Goal: Task Accomplishment & Management: Use online tool/utility

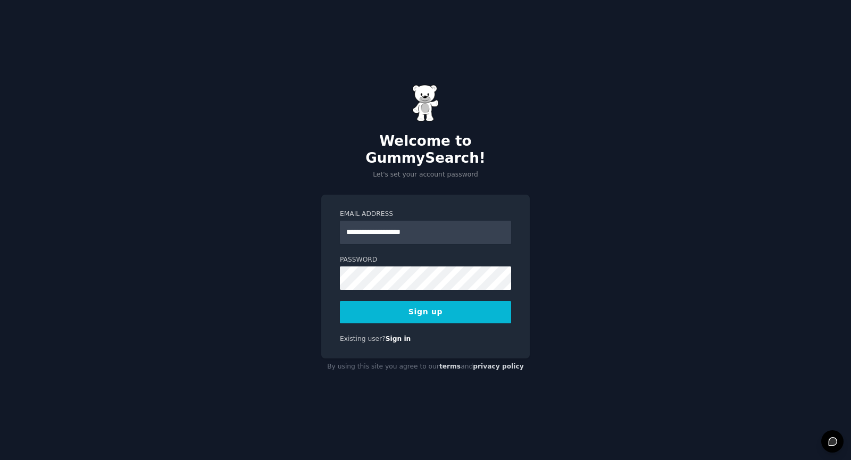
drag, startPoint x: 399, startPoint y: 221, endPoint x: 318, endPoint y: 223, distance: 80.9
click at [315, 225] on div "**********" at bounding box center [425, 230] width 851 height 460
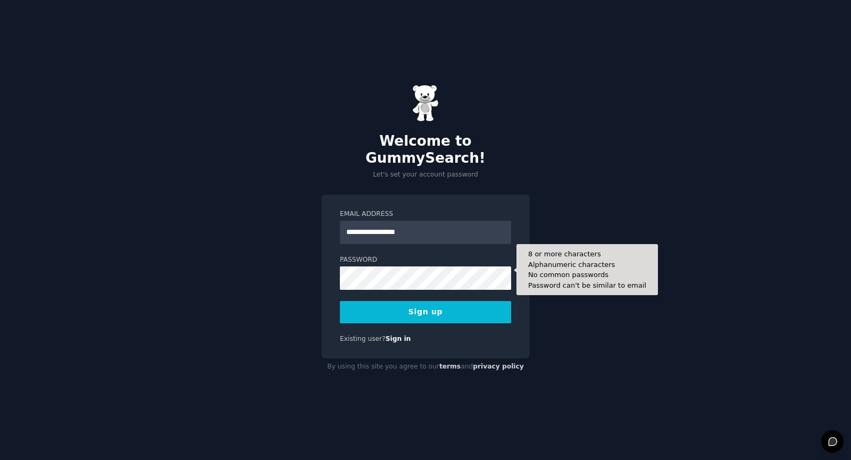
type input "**********"
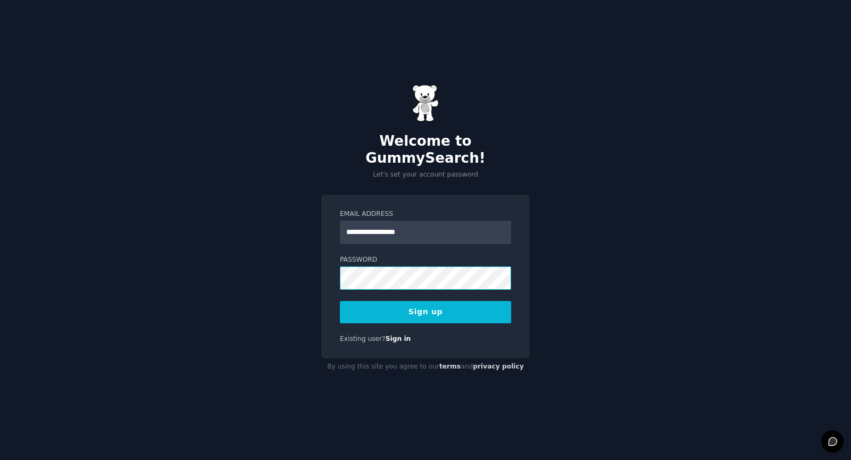
click at [303, 239] on div "**********" at bounding box center [425, 230] width 851 height 460
click at [439, 306] on button "Sign up" at bounding box center [425, 312] width 171 height 22
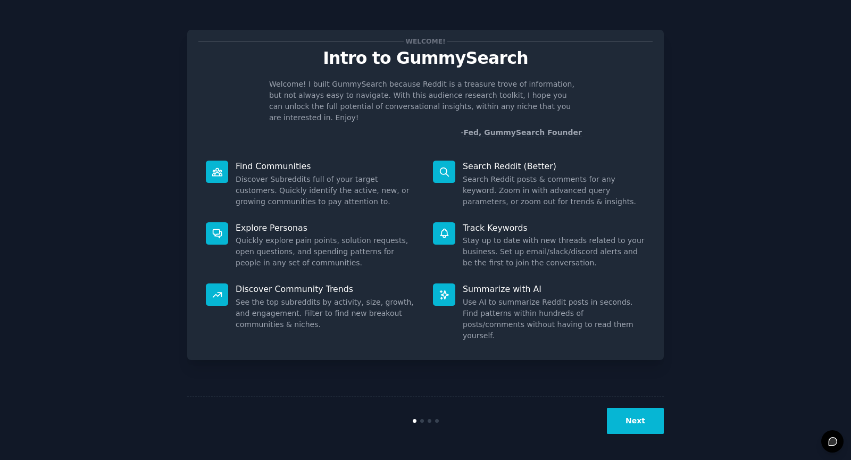
click at [631, 419] on button "Next" at bounding box center [635, 421] width 57 height 26
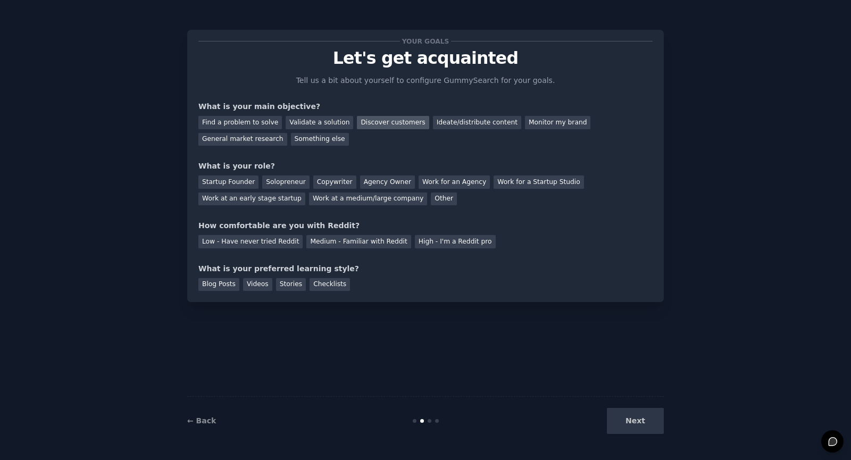
click at [386, 118] on div "Discover customers" at bounding box center [393, 122] width 72 height 13
click at [470, 124] on div "Ideate/distribute content" at bounding box center [477, 122] width 88 height 13
click at [378, 114] on div "Find a problem to solve Validate a solution Discover customers Ideate/distribut…" at bounding box center [425, 129] width 454 height 34
click at [379, 120] on div "Discover customers" at bounding box center [393, 122] width 72 height 13
click at [309, 200] on div "Work at a medium/large company" at bounding box center [368, 199] width 118 height 13
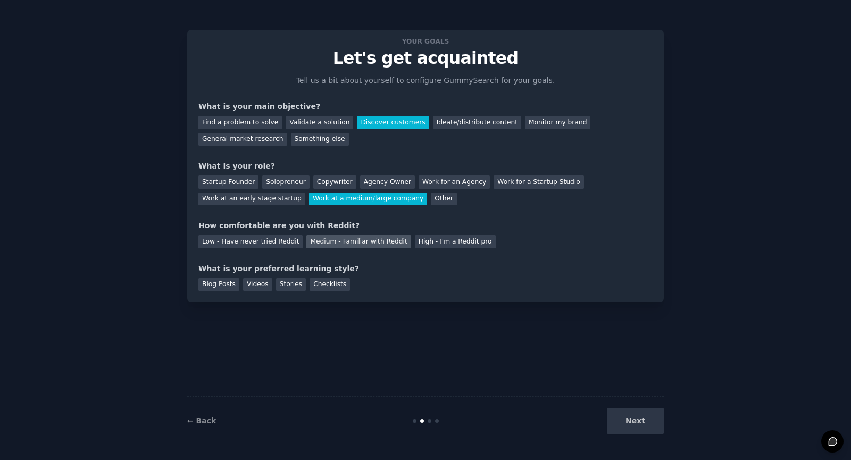
click at [375, 243] on div "Medium - Familiar with Reddit" at bounding box center [359, 241] width 104 height 13
click at [257, 283] on div "Videos" at bounding box center [257, 284] width 29 height 13
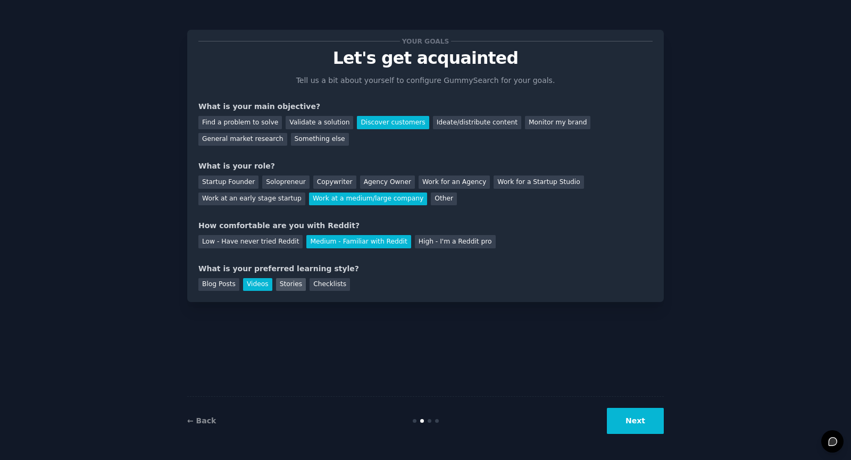
click at [287, 288] on div "Stories" at bounding box center [291, 284] width 30 height 13
click at [251, 287] on div "Videos" at bounding box center [257, 284] width 29 height 13
click at [289, 285] on div "Stories" at bounding box center [291, 284] width 30 height 13
click at [647, 420] on button "Next" at bounding box center [635, 421] width 57 height 26
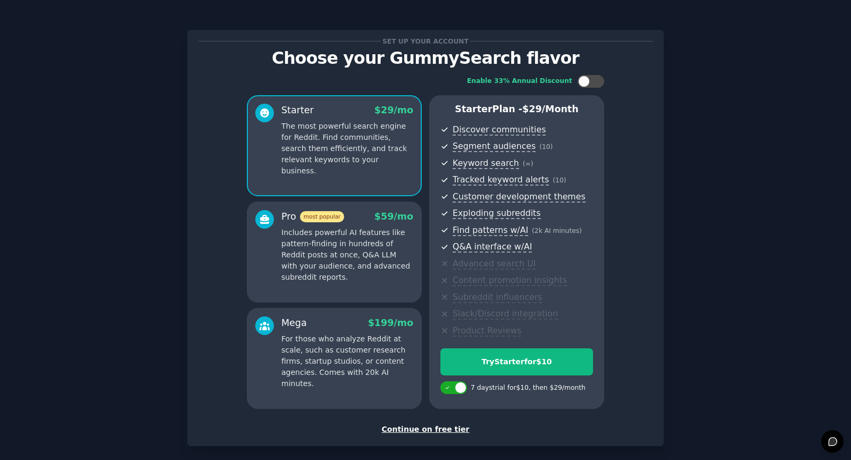
click at [443, 431] on div "Continue on free tier" at bounding box center [425, 429] width 454 height 11
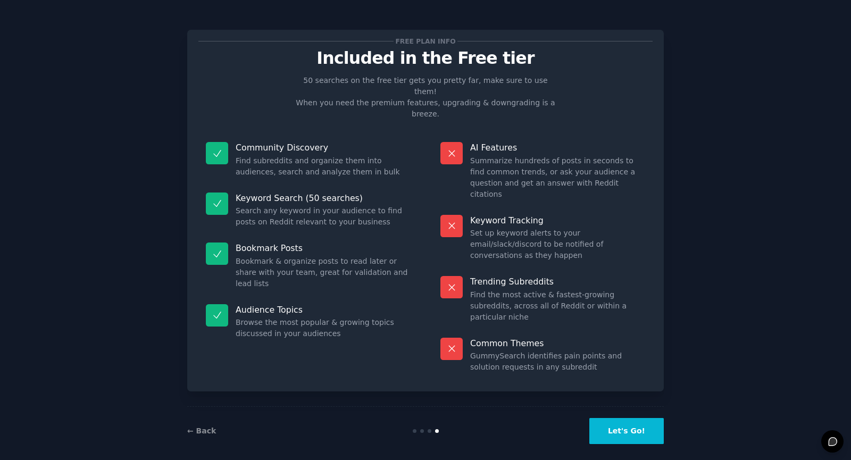
click at [629, 418] on button "Let's Go!" at bounding box center [627, 431] width 75 height 26
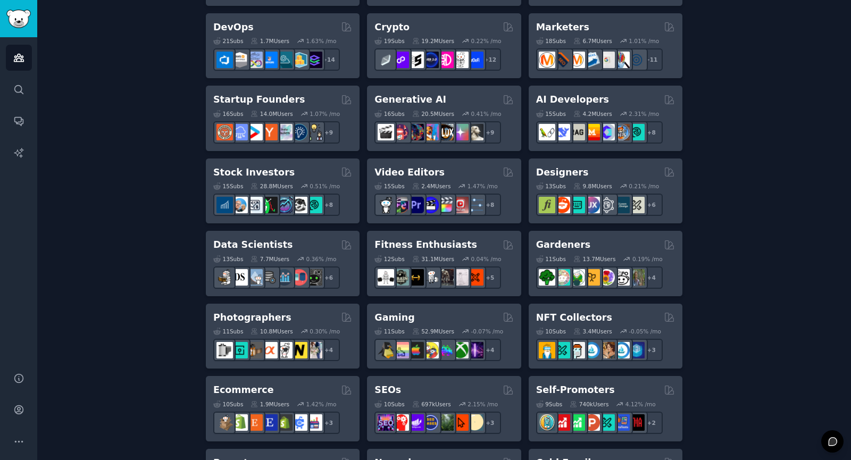
scroll to position [266, 0]
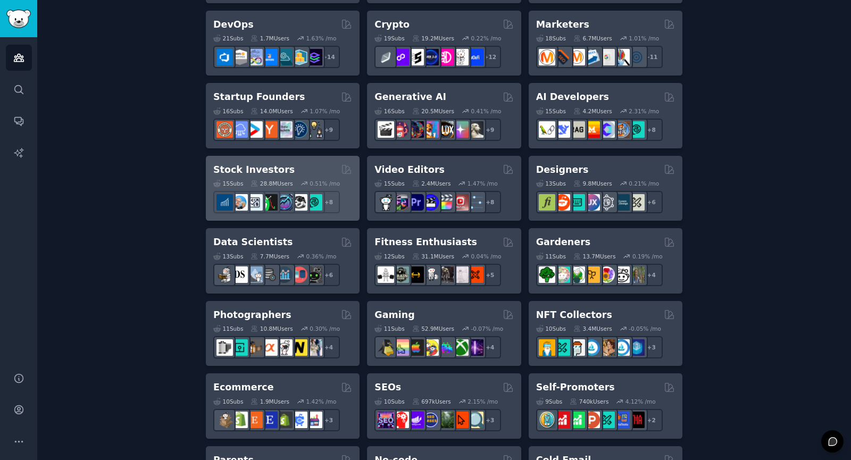
type input "EODHD"
click at [278, 167] on div "Stock Investors" at bounding box center [282, 169] width 139 height 13
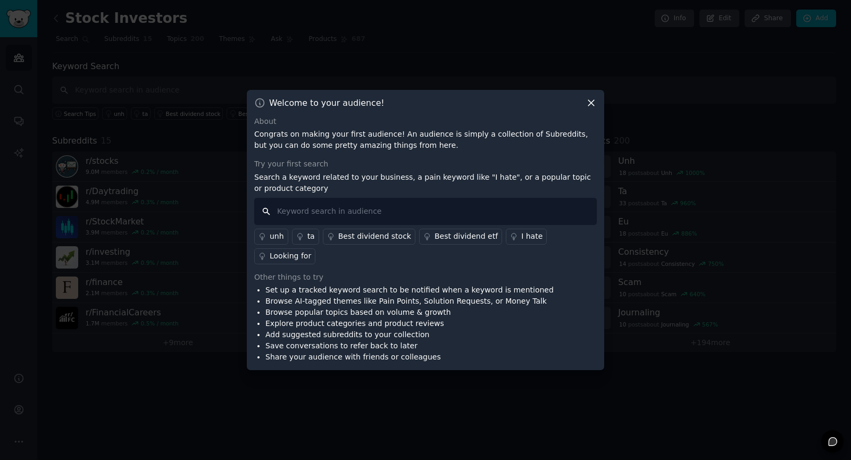
click at [388, 225] on input "text" at bounding box center [425, 211] width 343 height 27
type input "EODHD"
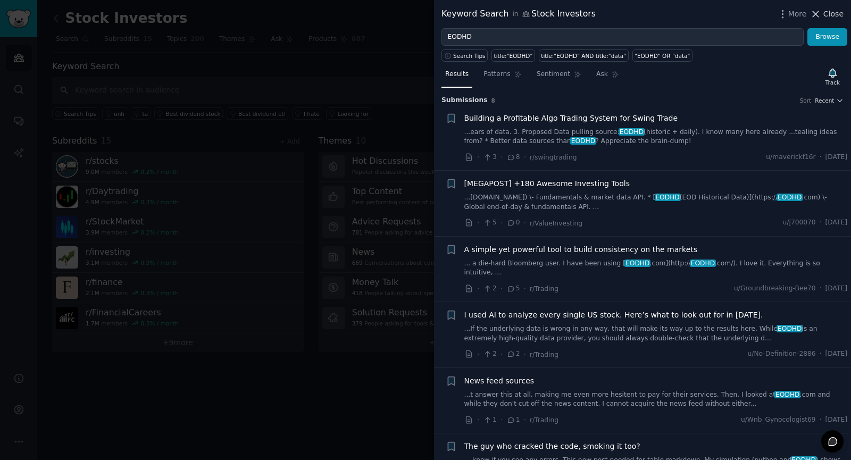
click at [838, 14] on span "Close" at bounding box center [834, 14] width 20 height 11
